Goal: Task Accomplishment & Management: Manage account settings

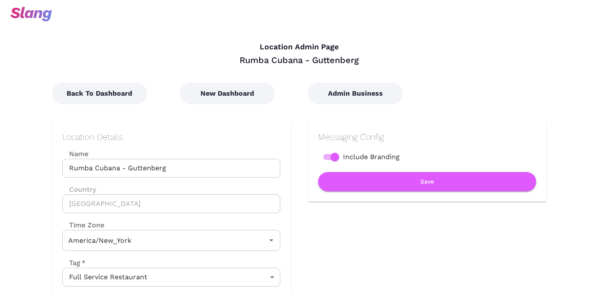
type input "Eastern Time"
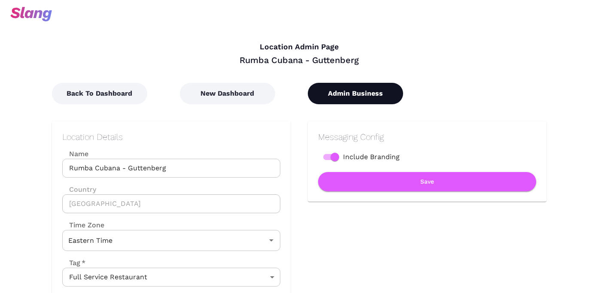
click at [351, 93] on button "Admin Business" at bounding box center [355, 93] width 95 height 21
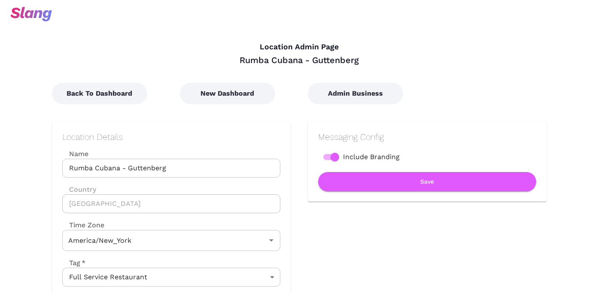
type input "Eastern Time"
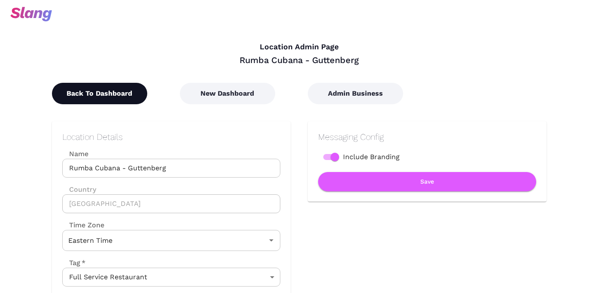
click at [93, 95] on button "Back To Dashboard" at bounding box center [99, 93] width 95 height 21
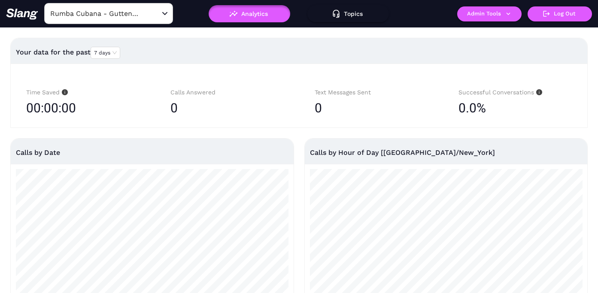
click at [127, 11] on input "Rumba Cubana - Guttenberg" at bounding box center [95, 13] width 94 height 13
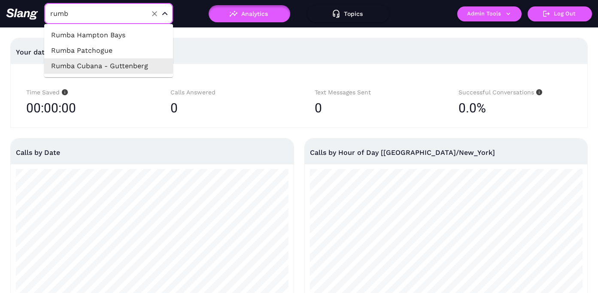
type input "rumba"
click at [124, 48] on li "Rumba Patchogue" at bounding box center [108, 50] width 129 height 15
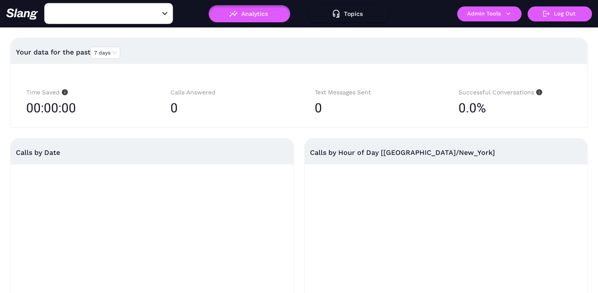
type input "Rumba Patchogue"
click at [486, 18] on button "Admin Tools" at bounding box center [489, 13] width 64 height 15
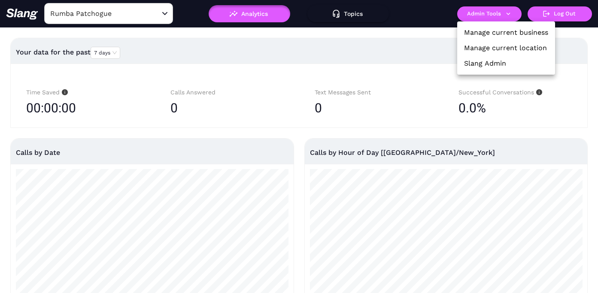
click at [486, 36] on link "Manage current business" at bounding box center [506, 32] width 84 height 10
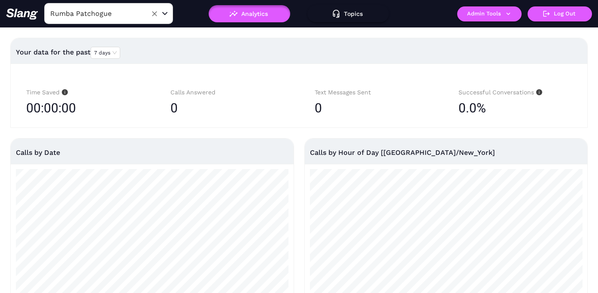
click at [103, 13] on input "Rumba Patchogue" at bounding box center [95, 13] width 94 height 13
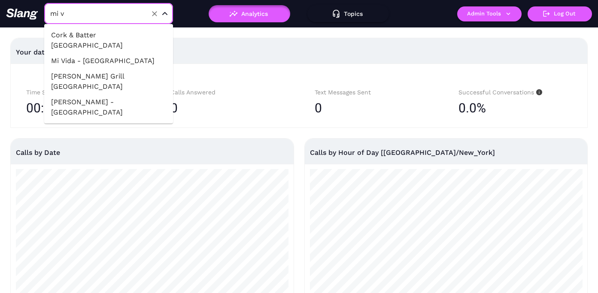
type input "mi vi"
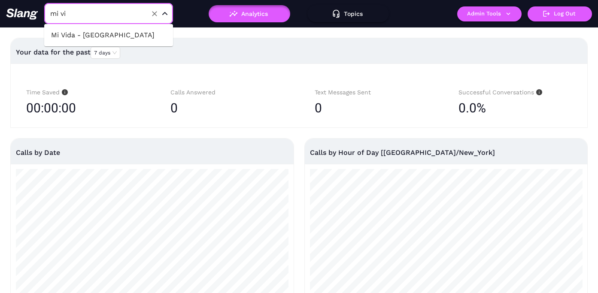
click at [119, 38] on li "Mi Vida - [GEOGRAPHIC_DATA]" at bounding box center [108, 34] width 129 height 15
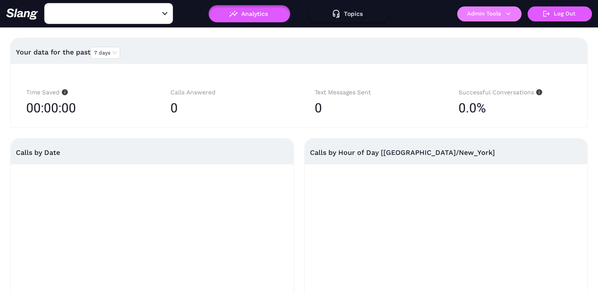
type input "Mi Vida - [GEOGRAPHIC_DATA]"
click at [482, 15] on button "Admin Tools" at bounding box center [489, 13] width 64 height 15
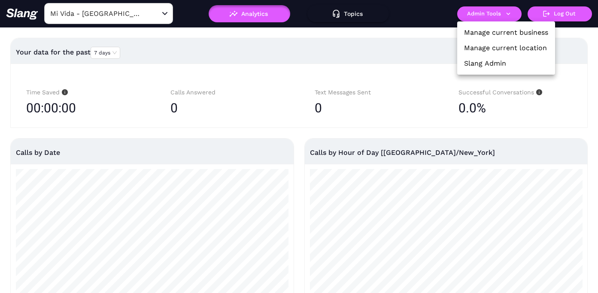
click at [483, 31] on link "Manage current business" at bounding box center [506, 32] width 84 height 10
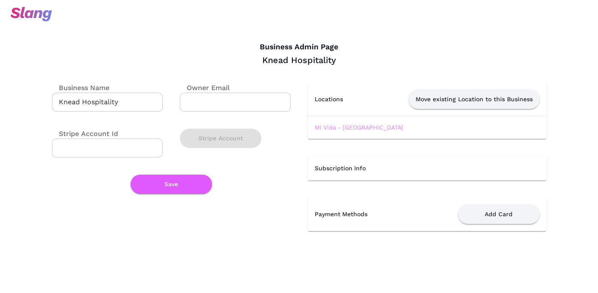
click at [345, 127] on link "Mi Vida - [GEOGRAPHIC_DATA]" at bounding box center [358, 127] width 88 height 7
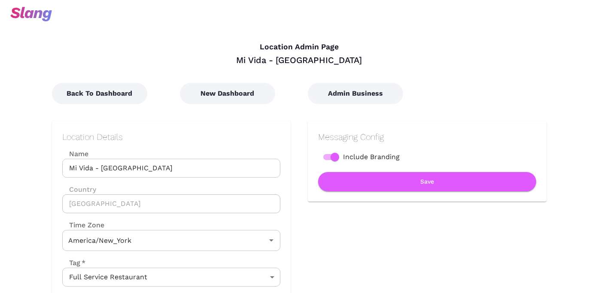
type input "Eastern Time"
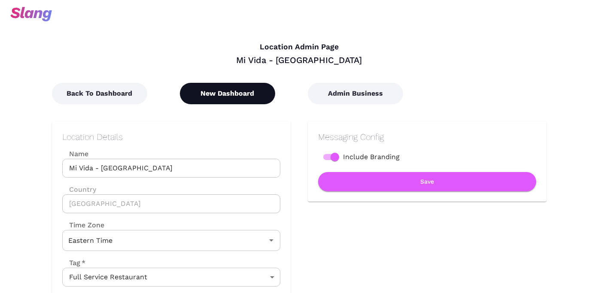
click at [224, 93] on button "New Dashboard" at bounding box center [227, 93] width 95 height 21
